Goal: Task Accomplishment & Management: Complete application form

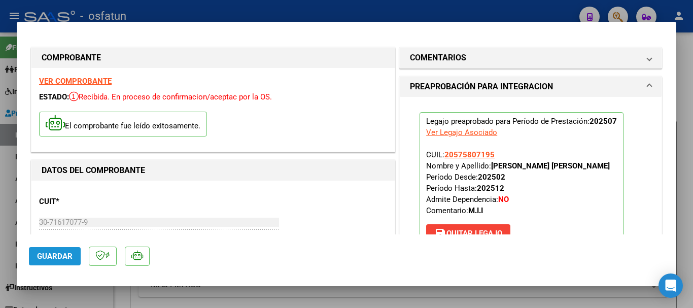
click at [65, 255] on span "Guardar" at bounding box center [55, 256] width 36 height 9
click at [46, 256] on span "Guardar" at bounding box center [55, 256] width 36 height 9
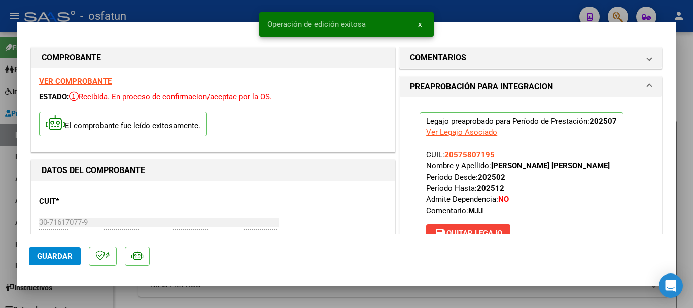
type input "$ 0,00"
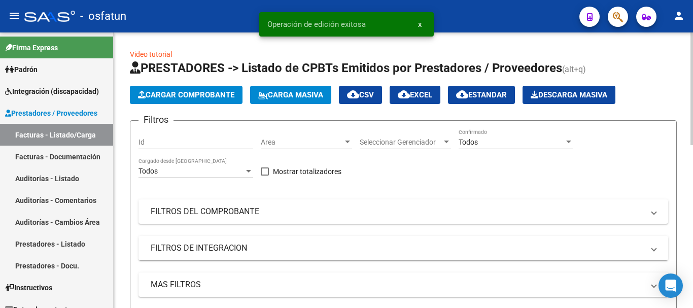
click at [184, 97] on span "Cargar Comprobante" at bounding box center [186, 94] width 96 height 9
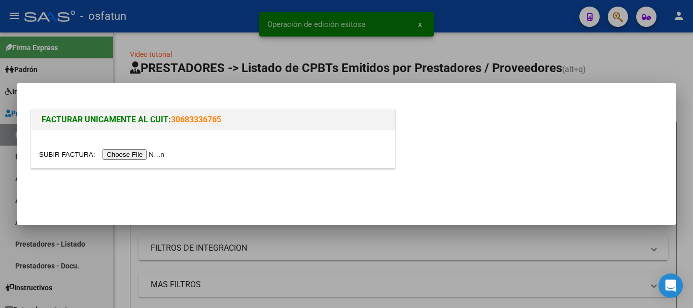
click at [126, 156] on input "file" at bounding box center [103, 154] width 128 height 11
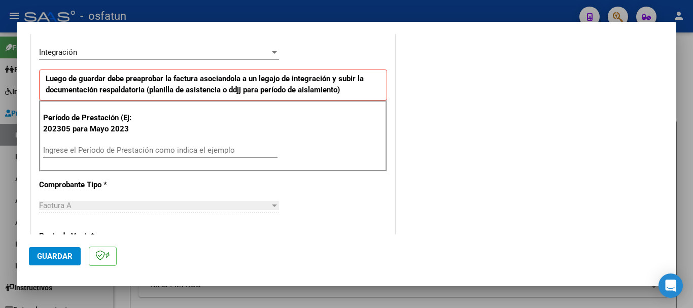
scroll to position [254, 0]
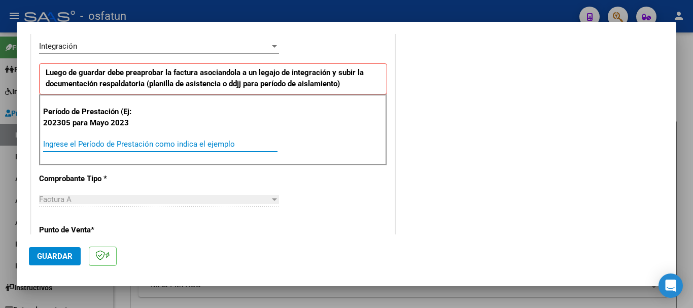
click at [74, 139] on input "Ingrese el Período de Prestación como indica el ejemplo" at bounding box center [160, 143] width 234 height 9
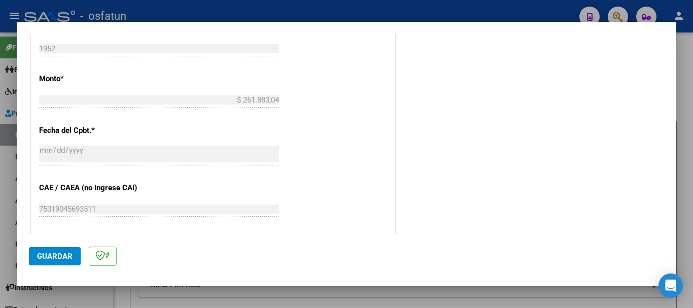
scroll to position [609, 0]
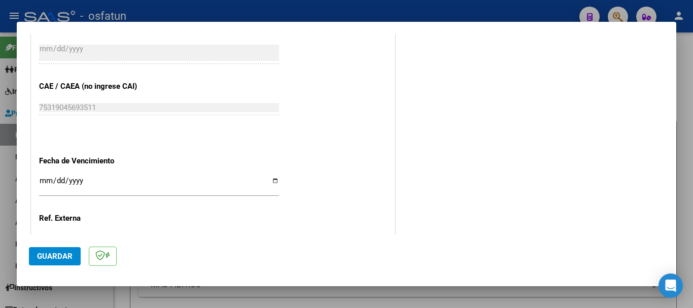
type input "202507"
click at [44, 179] on input "Ingresar la fecha" at bounding box center [159, 185] width 240 height 16
type input "[DATE]"
click at [55, 253] on span "Guardar" at bounding box center [55, 256] width 36 height 9
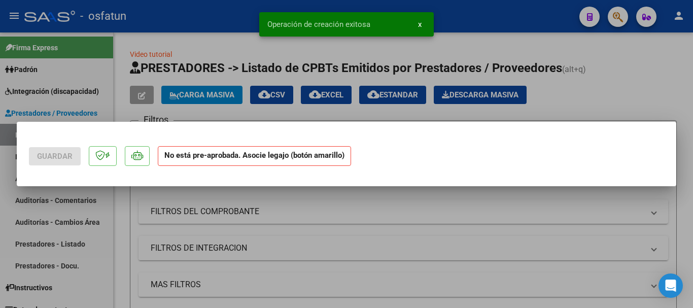
scroll to position [0, 0]
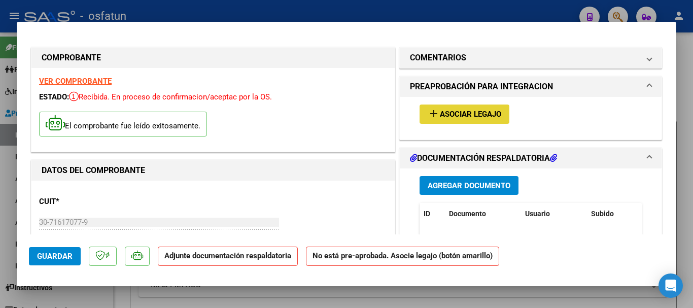
click at [443, 111] on span "Asociar Legajo" at bounding box center [470, 114] width 61 height 9
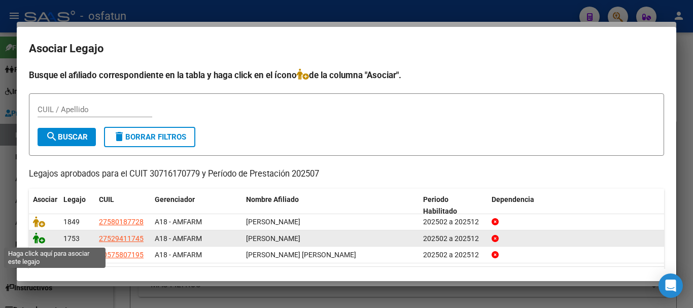
click at [38, 237] on icon at bounding box center [39, 237] width 12 height 11
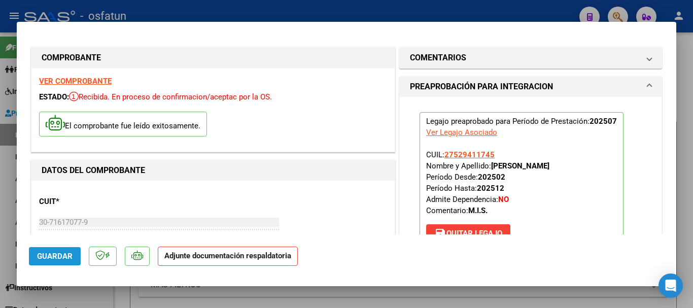
click at [51, 256] on span "Guardar" at bounding box center [55, 256] width 36 height 9
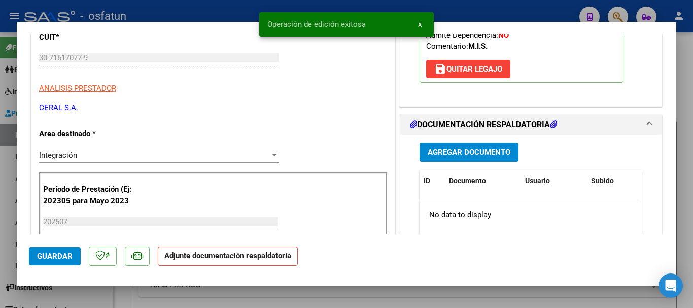
scroll to position [203, 0]
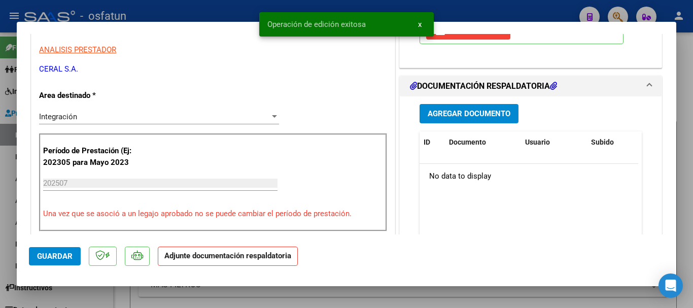
click at [470, 112] on span "Agregar Documento" at bounding box center [469, 114] width 83 height 9
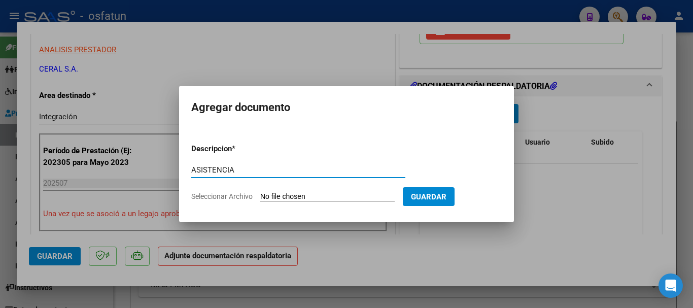
type input "ASISTENCIA"
click at [266, 198] on input "Seleccionar Archivo" at bounding box center [327, 197] width 134 height 10
type input "C:\fakepath\PA-[PERSON_NAME]-07-2025.pdf"
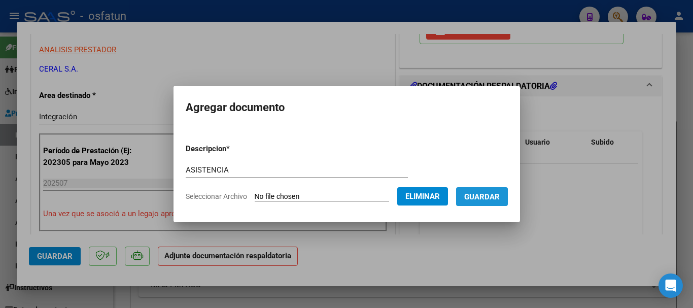
click at [487, 198] on span "Guardar" at bounding box center [482, 196] width 36 height 9
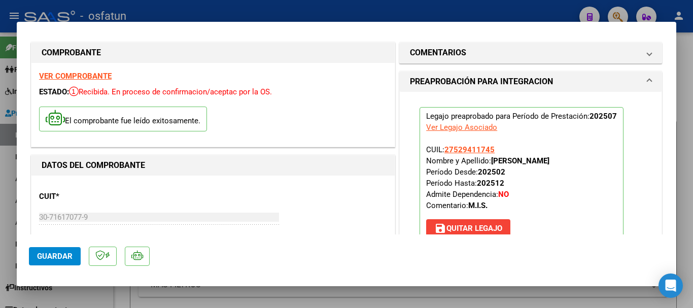
scroll to position [0, 0]
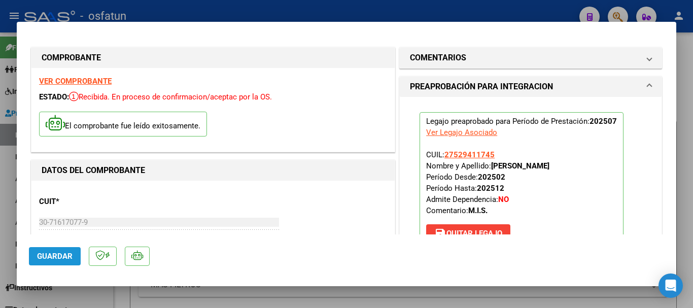
click at [48, 254] on span "Guardar" at bounding box center [55, 256] width 36 height 9
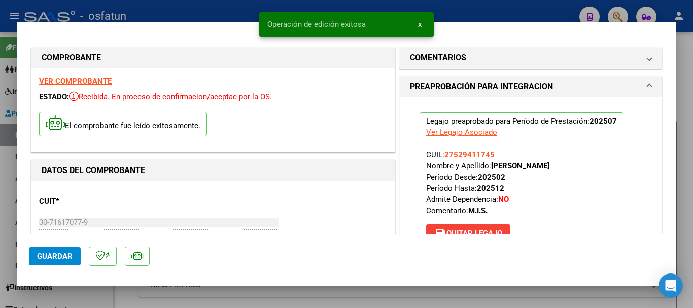
type input "$ 0,00"
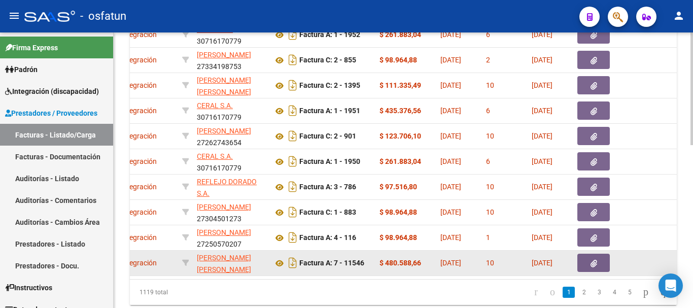
scroll to position [245, 0]
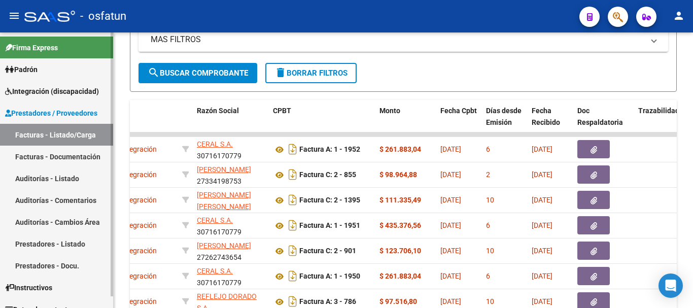
click at [37, 89] on span "Integración (discapacidad)" at bounding box center [52, 91] width 94 height 11
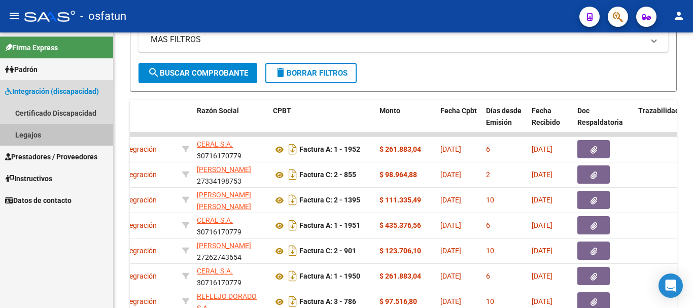
click at [41, 132] on link "Legajos" at bounding box center [56, 135] width 113 height 22
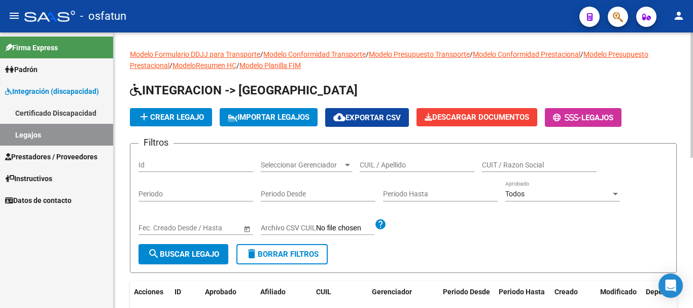
click at [403, 165] on input "CUIL / Apellido" at bounding box center [417, 165] width 115 height 9
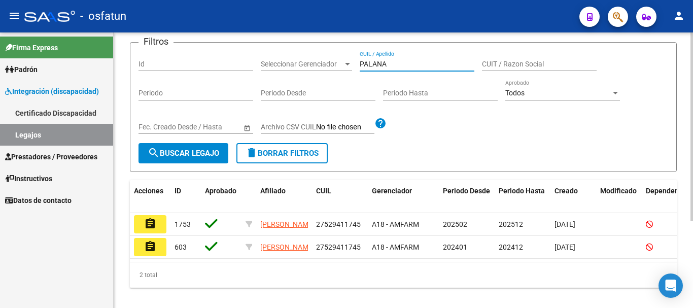
scroll to position [101, 0]
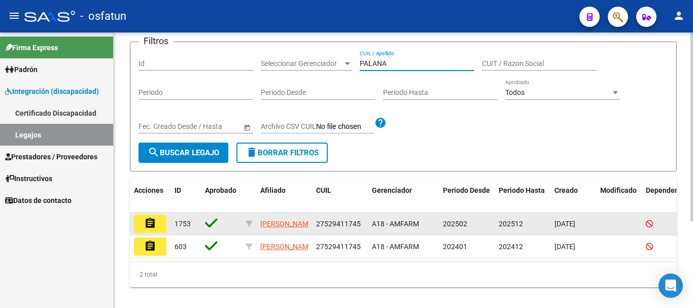
type input "PALANA"
click at [152, 223] on mat-icon "assignment" at bounding box center [150, 223] width 12 height 12
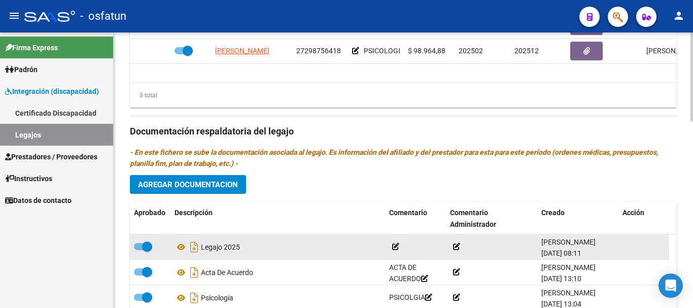
scroll to position [579, 0]
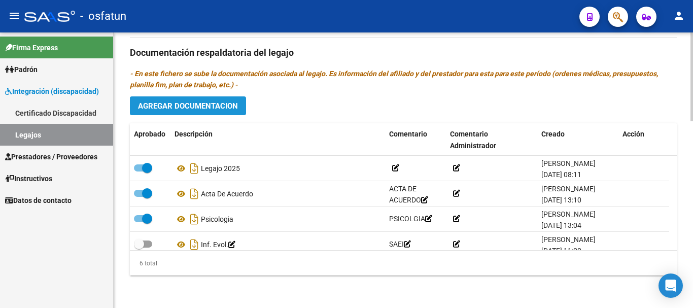
click at [204, 99] on button "Agregar Documentacion" at bounding box center [188, 105] width 116 height 19
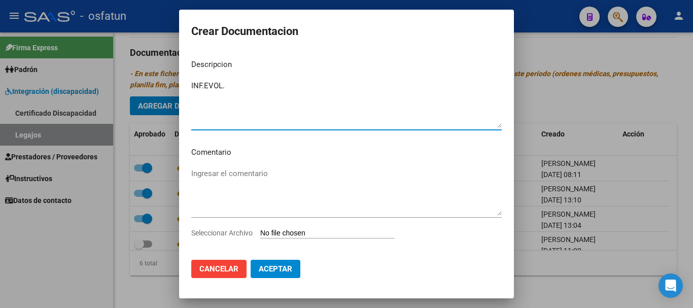
type textarea "INF.EVOL."
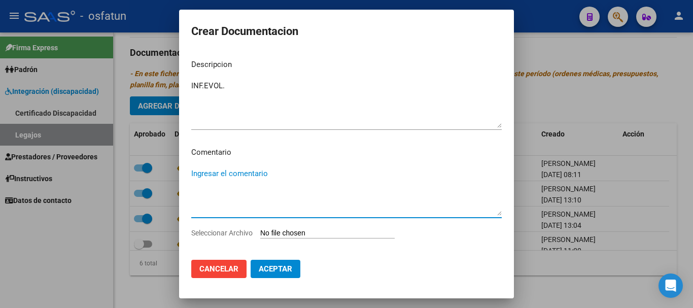
click at [216, 173] on textarea "Ingresar el comentario" at bounding box center [346, 192] width 310 height 48
type textarea "PSICOLOGIA"
click at [303, 234] on input "Seleccionar Archivo" at bounding box center [327, 234] width 134 height 10
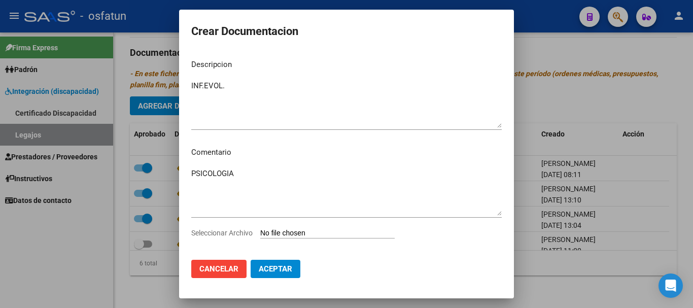
type input "C:\fakepath\[PERSON_NAME] [DATE] (1).pdf"
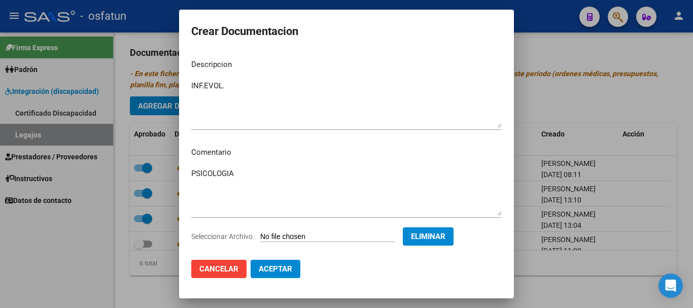
click at [268, 269] on span "Aceptar" at bounding box center [275, 268] width 33 height 9
checkbox input "false"
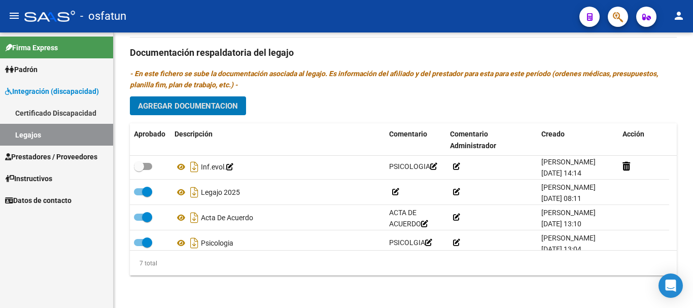
scroll to position [0, 0]
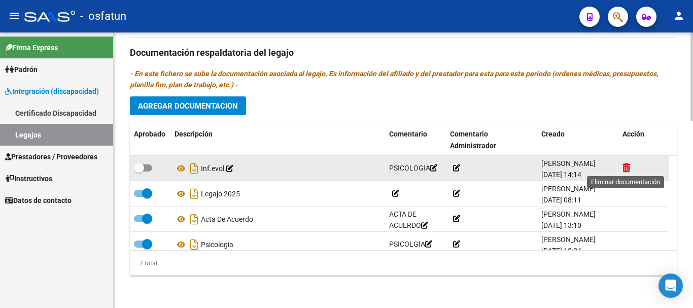
click at [625, 167] on icon at bounding box center [626, 168] width 8 height 10
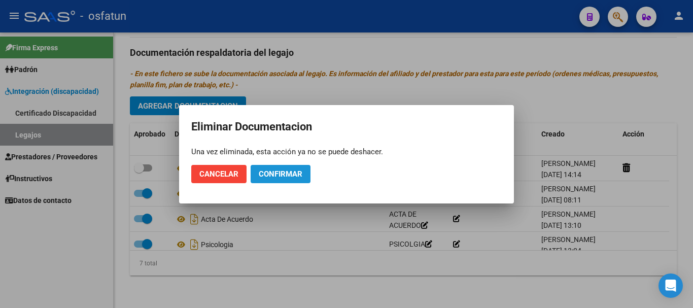
click at [285, 174] on span "Confirmar" at bounding box center [281, 173] width 44 height 9
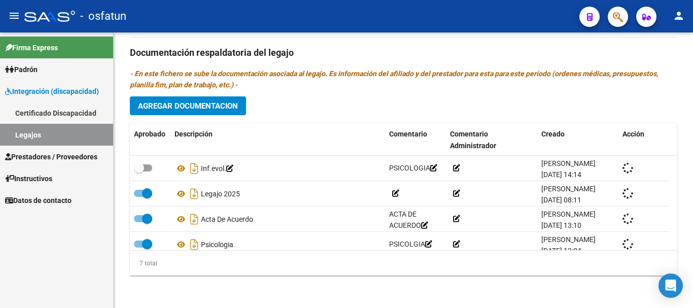
checkbox input "false"
checkbox input "true"
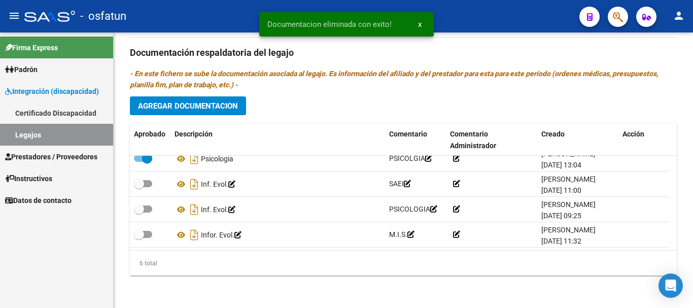
scroll to position [61, 0]
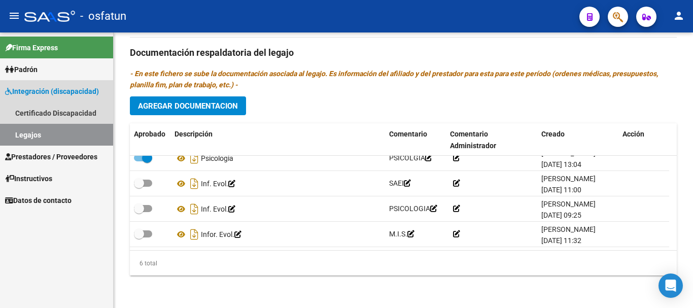
click at [57, 94] on span "Integración (discapacidad)" at bounding box center [52, 91] width 94 height 11
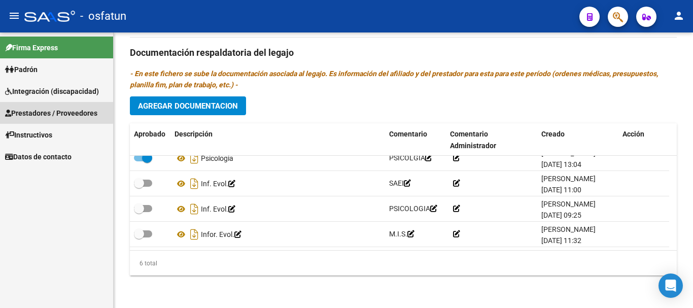
click at [51, 112] on span "Prestadores / Proveedores" at bounding box center [51, 113] width 92 height 11
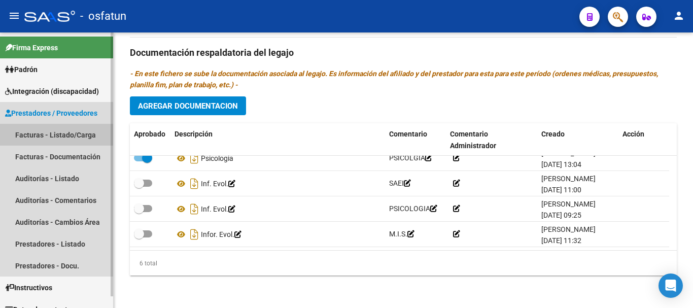
click at [54, 136] on link "Facturas - Listado/Carga" at bounding box center [56, 135] width 113 height 22
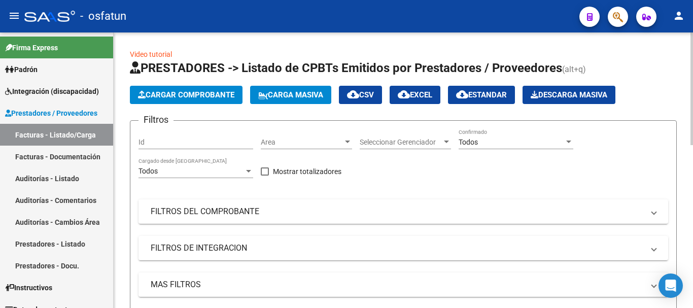
click at [183, 96] on span "Cargar Comprobante" at bounding box center [186, 94] width 96 height 9
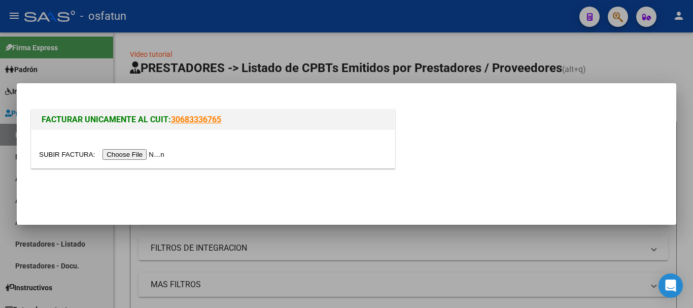
click at [141, 151] on input "file" at bounding box center [103, 154] width 128 height 11
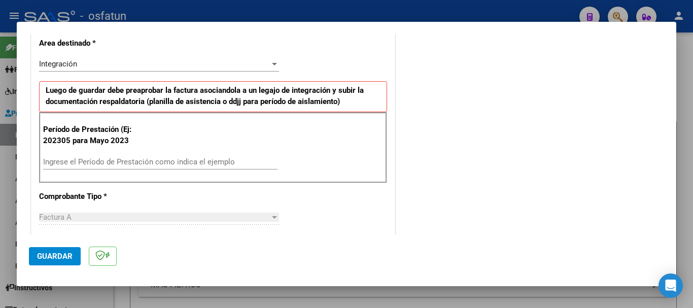
scroll to position [254, 0]
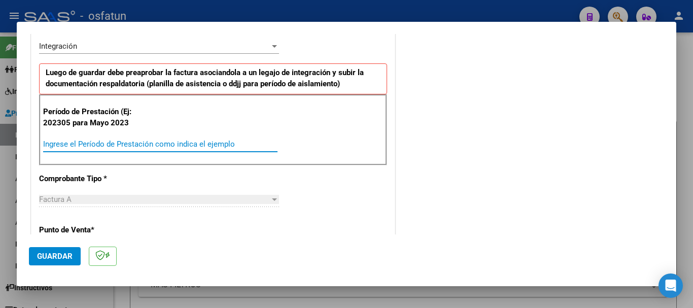
click at [202, 139] on input "Ingrese el Período de Prestación como indica el ejemplo" at bounding box center [160, 143] width 234 height 9
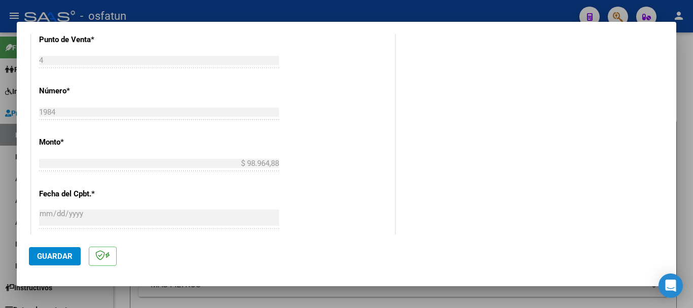
scroll to position [558, 0]
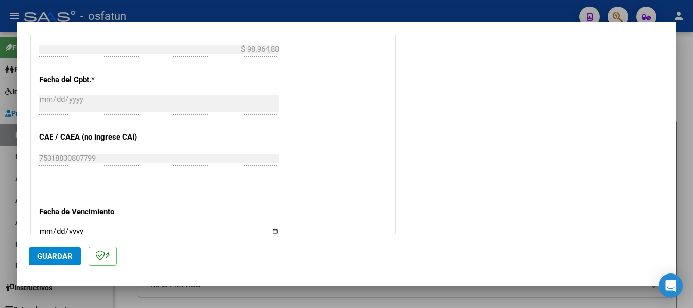
type input "202507"
click at [39, 230] on input "Ingresar la fecha" at bounding box center [159, 235] width 240 height 16
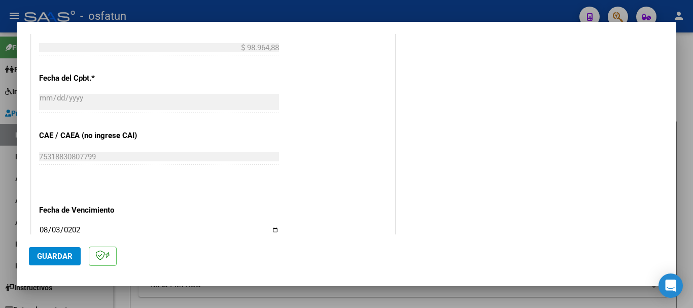
type input "[DATE]"
click at [44, 252] on span "Guardar" at bounding box center [55, 256] width 36 height 9
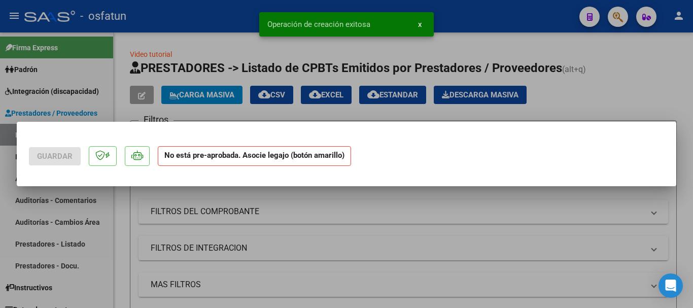
scroll to position [0, 0]
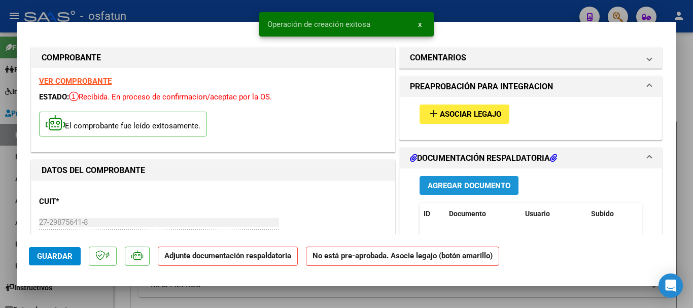
click at [473, 183] on span "Agregar Documento" at bounding box center [469, 185] width 83 height 9
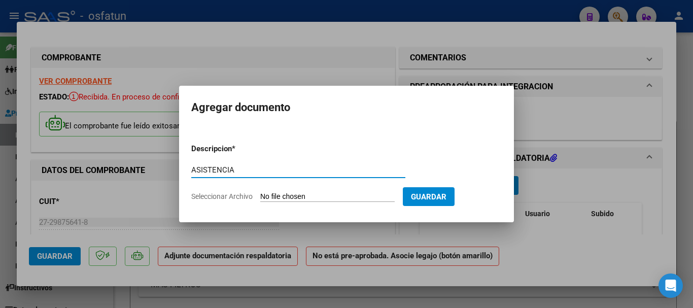
type input "ASISTENCIA"
click at [282, 196] on input "Seleccionar Archivo" at bounding box center [327, 197] width 134 height 10
type input "C:\fakepath\PLANILLA [PERSON_NAME] (1).pdf"
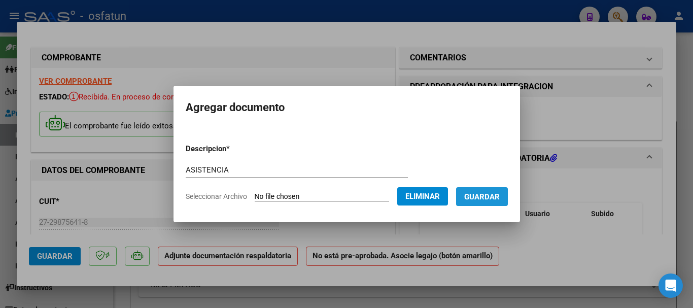
click at [495, 197] on span "Guardar" at bounding box center [482, 196] width 36 height 9
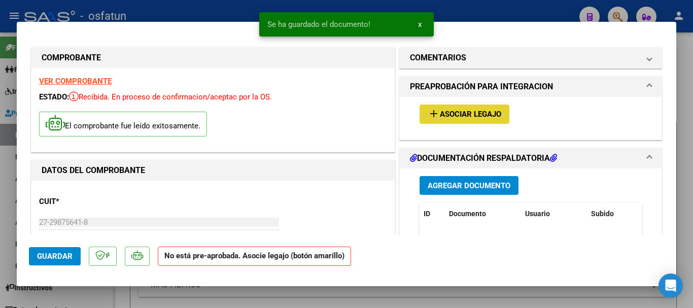
click at [469, 116] on span "Asociar Legajo" at bounding box center [470, 114] width 61 height 9
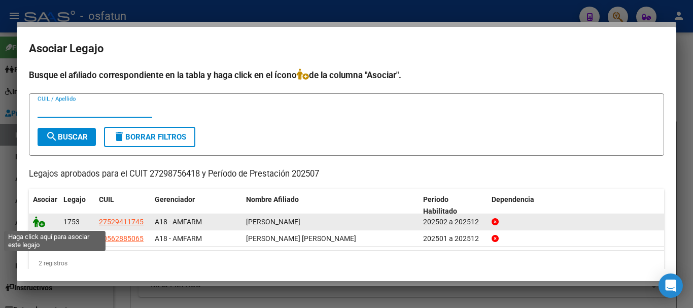
click at [44, 220] on icon at bounding box center [39, 221] width 12 height 11
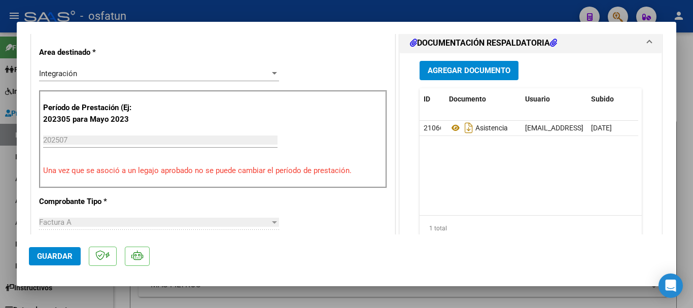
scroll to position [304, 0]
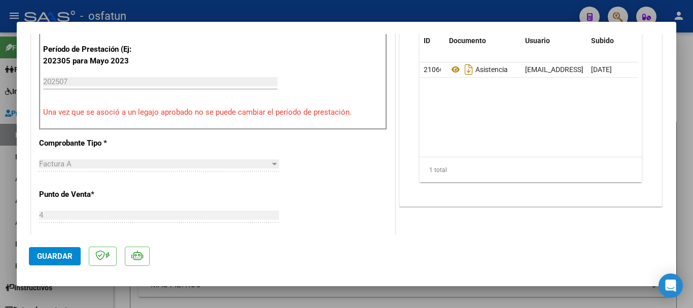
click at [43, 256] on span "Guardar" at bounding box center [55, 256] width 36 height 9
